Goal: Task Accomplishment & Management: Manage account settings

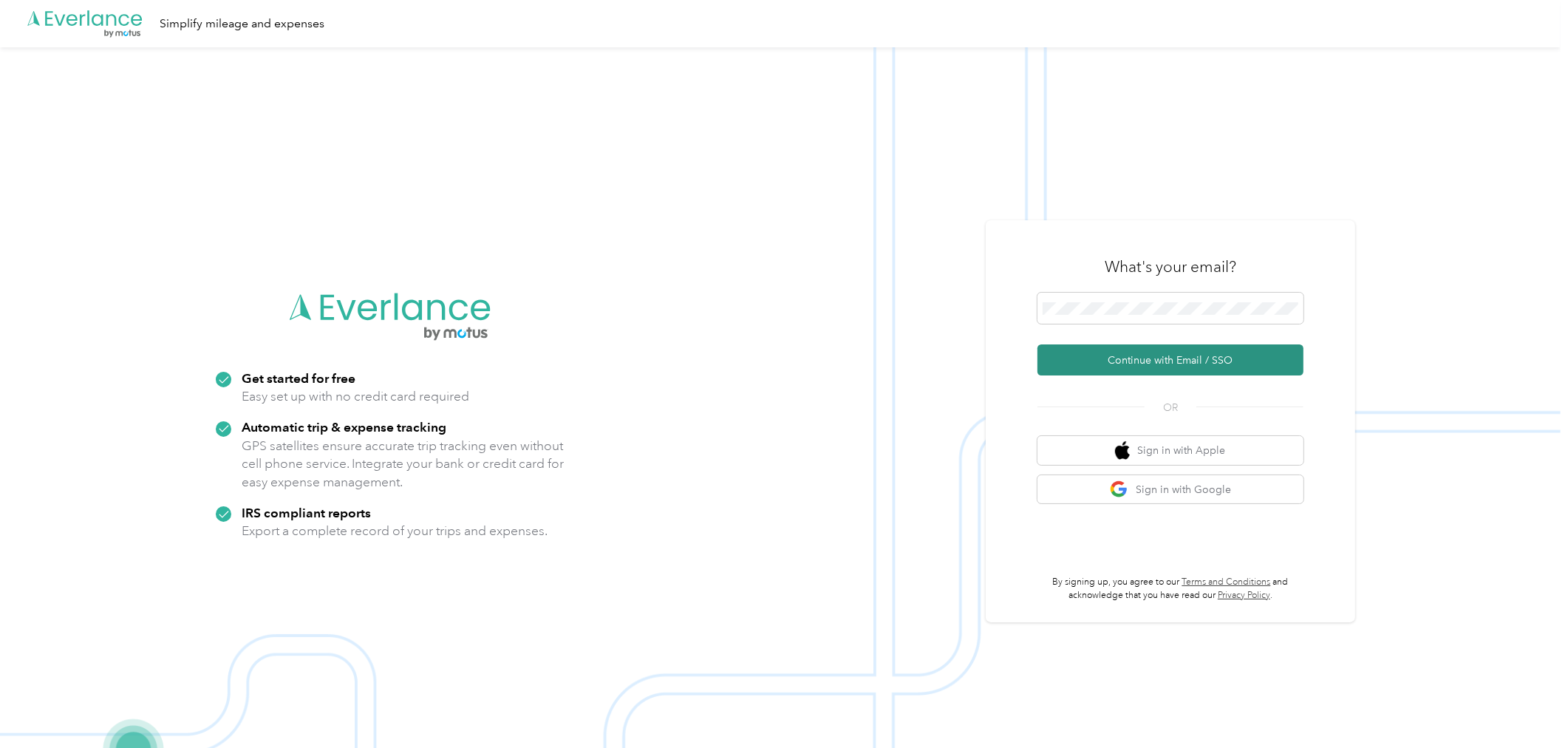
click at [1191, 365] on button "Continue with Email / SSO" at bounding box center [1170, 360] width 266 height 31
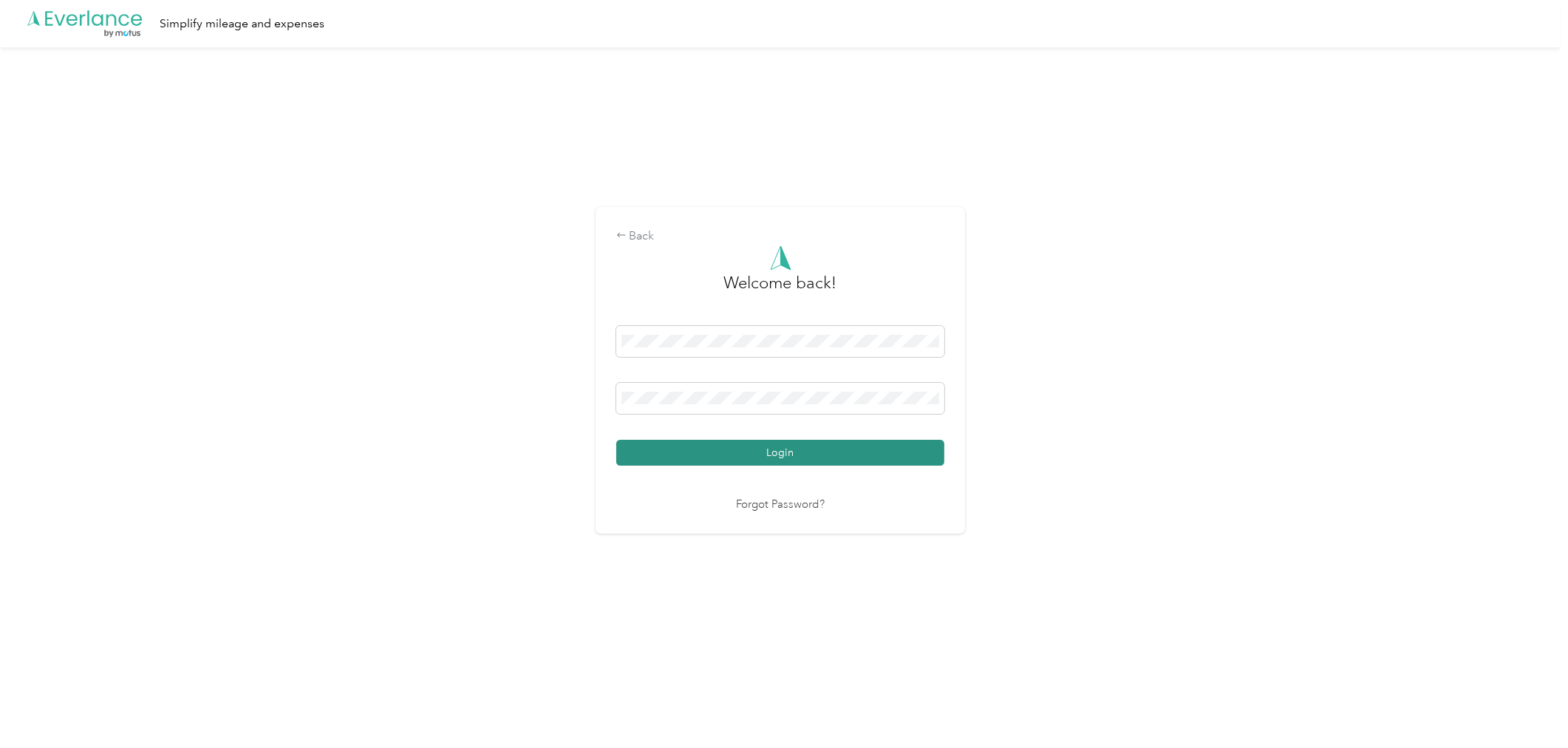
click at [754, 452] on button "Login" at bounding box center [780, 453] width 328 height 26
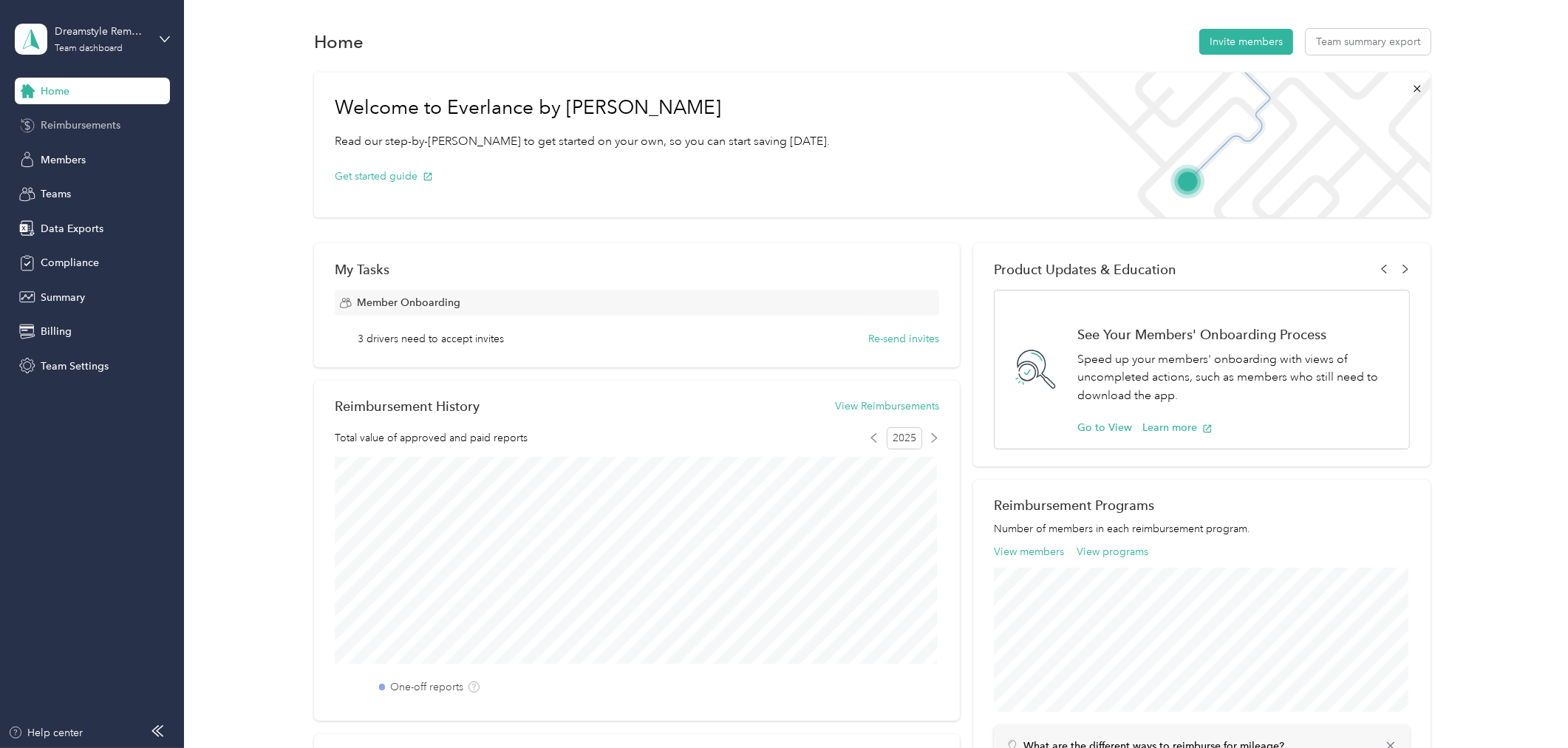
click at [79, 126] on span "Reimbursements" at bounding box center [80, 125] width 80 height 16
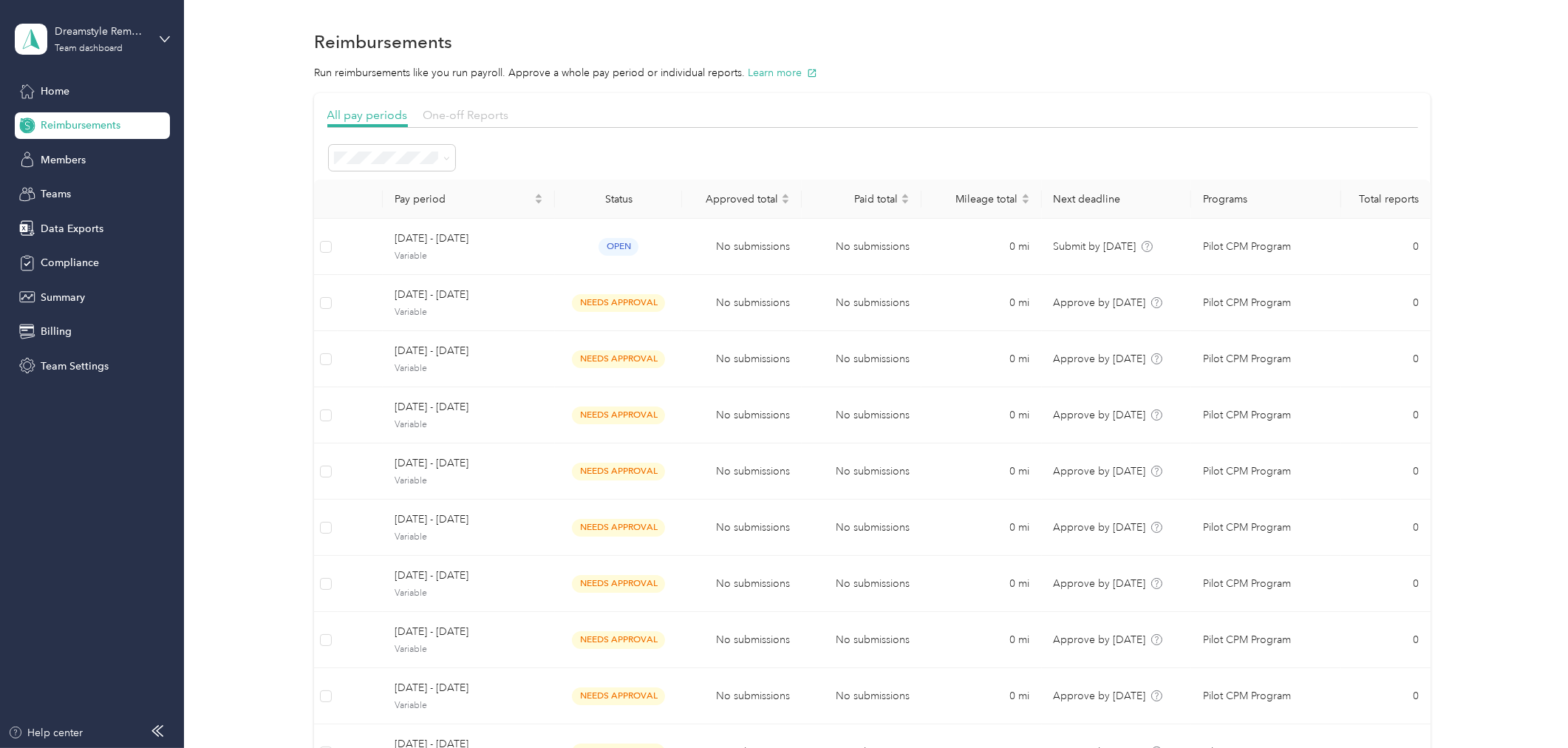
click at [470, 109] on span "One-off Reports" at bounding box center [466, 114] width 86 height 14
